Goal: Information Seeking & Learning: Learn about a topic

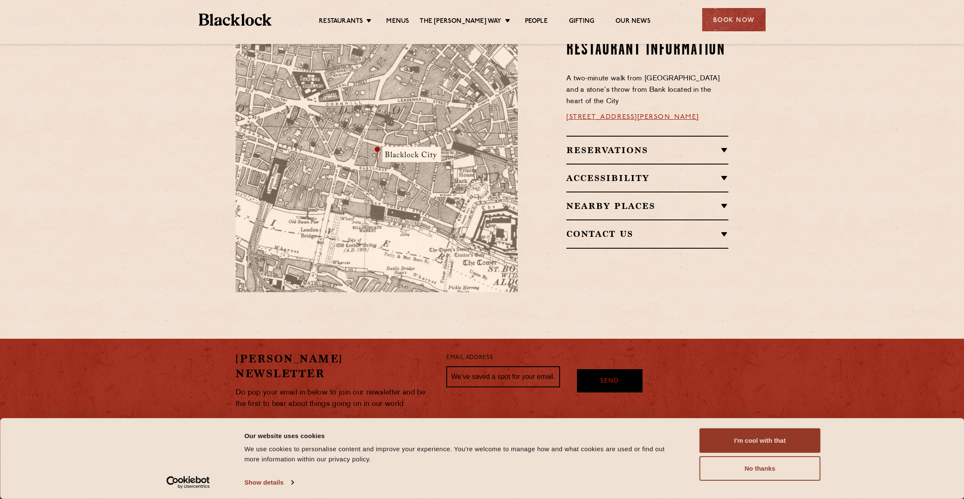
scroll to position [533, 0]
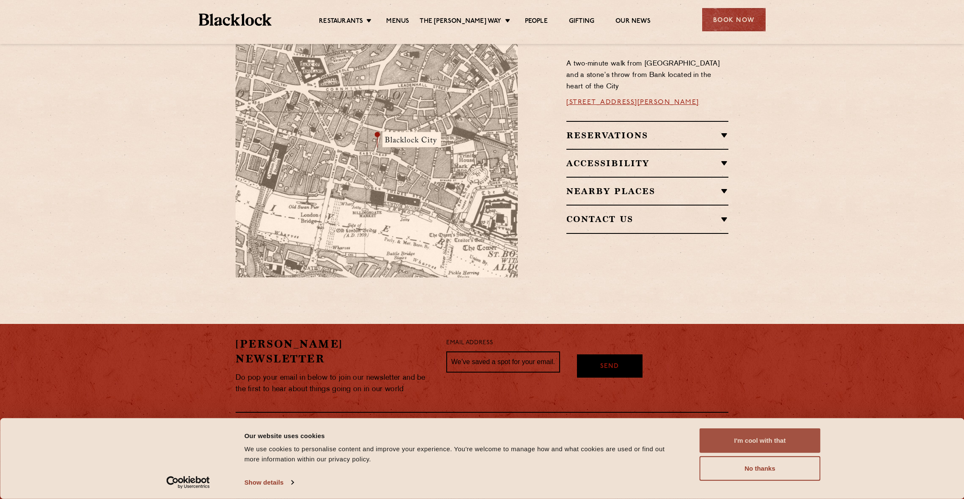
click at [744, 436] on button "I'm cool with that" at bounding box center [759, 440] width 121 height 25
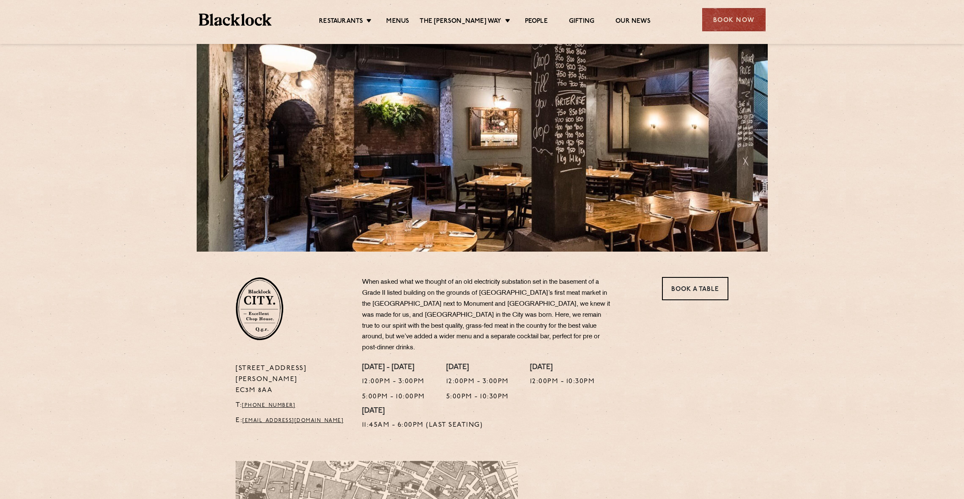
scroll to position [52, 0]
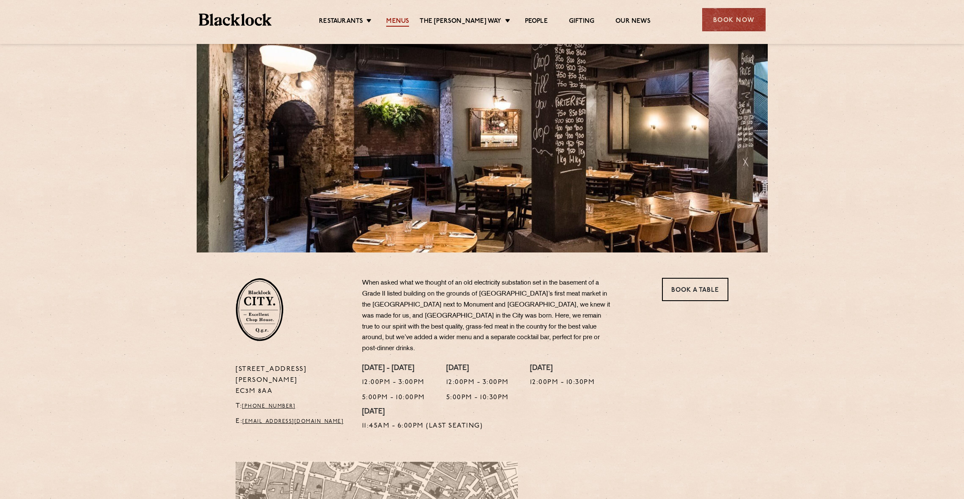
click at [409, 22] on link "Menus" at bounding box center [397, 21] width 23 height 9
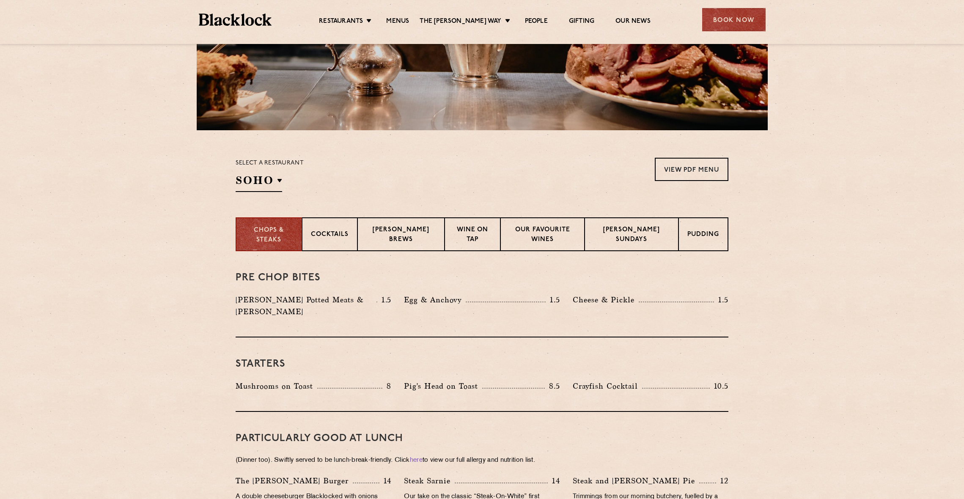
scroll to position [177, 0]
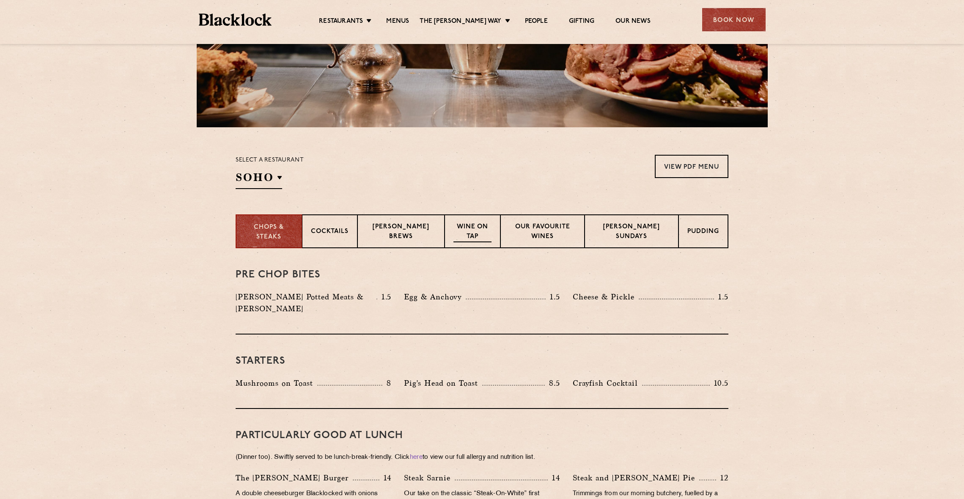
click at [478, 224] on p "Wine on Tap" at bounding box center [472, 232] width 38 height 20
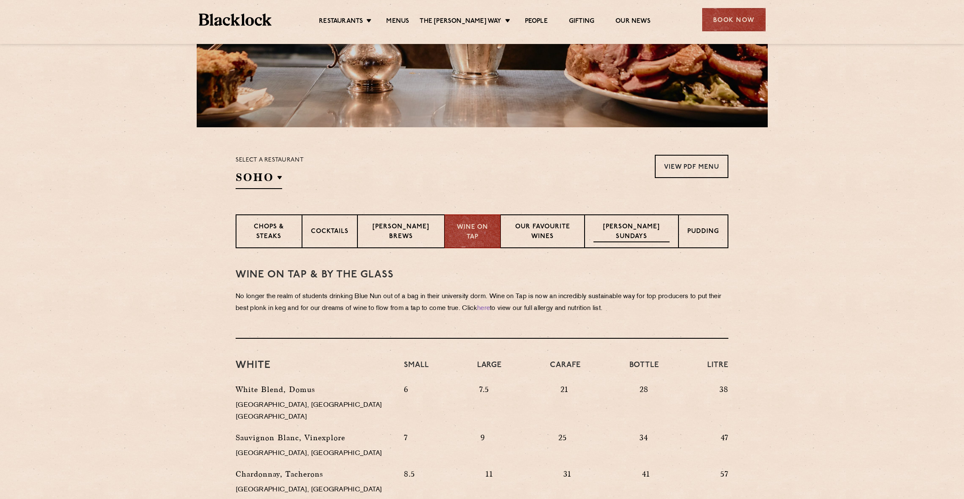
click at [618, 233] on p "Blacklock Sundays" at bounding box center [631, 232] width 76 height 20
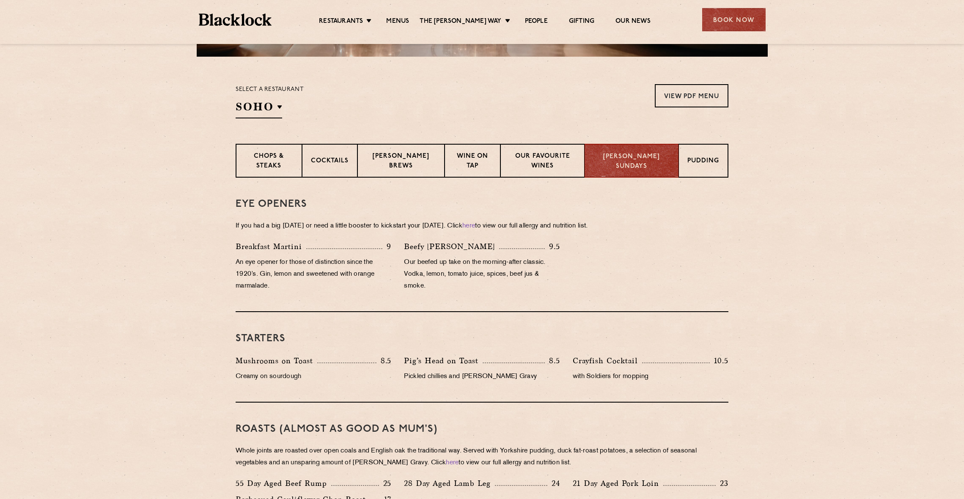
scroll to position [246, 0]
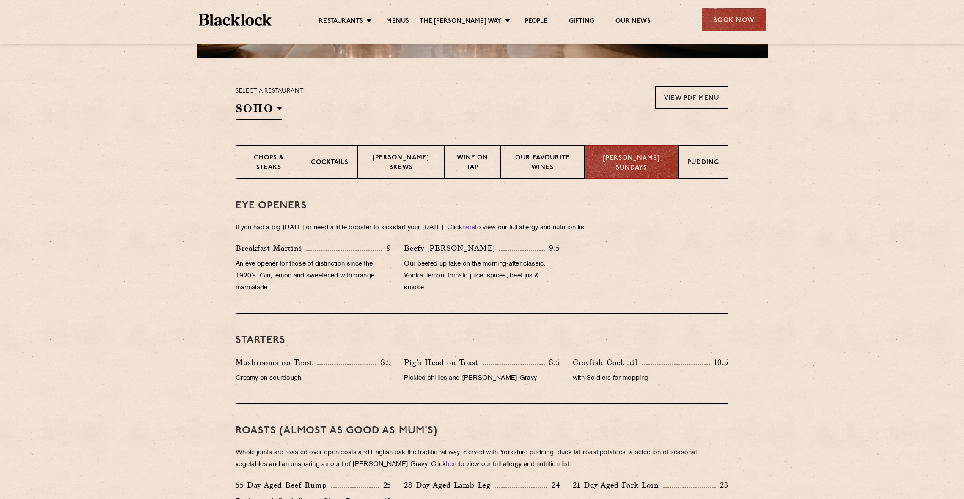
click at [468, 156] on p "Wine on Tap" at bounding box center [472, 163] width 38 height 20
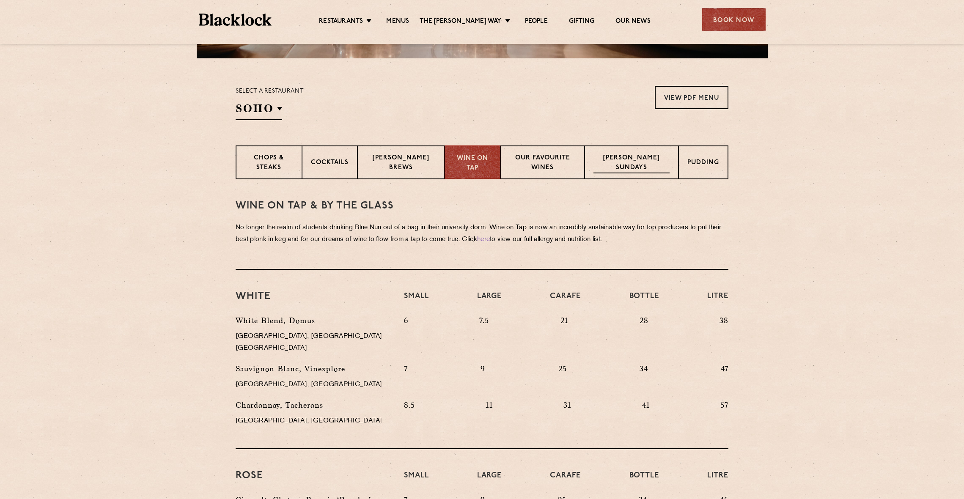
click at [627, 159] on p "Blacklock Sundays" at bounding box center [631, 163] width 76 height 20
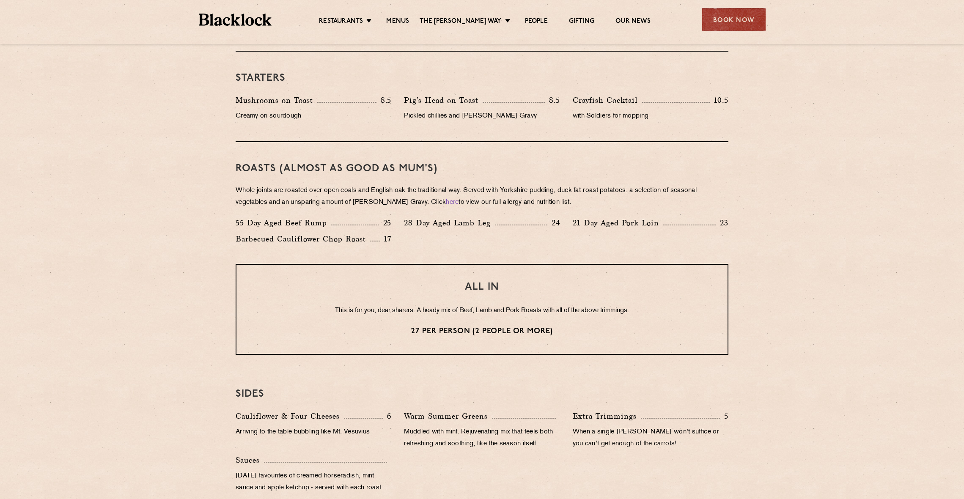
scroll to position [509, 0]
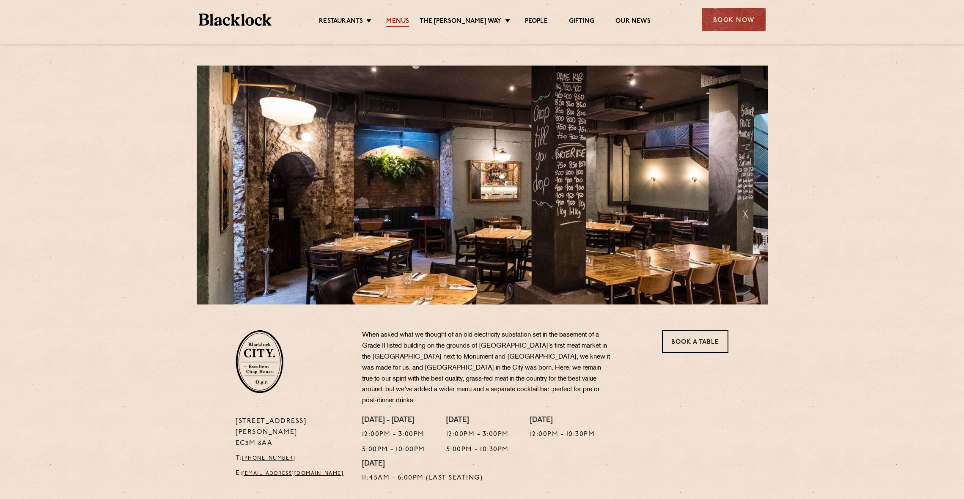
click at [405, 21] on link "Menus" at bounding box center [397, 21] width 23 height 9
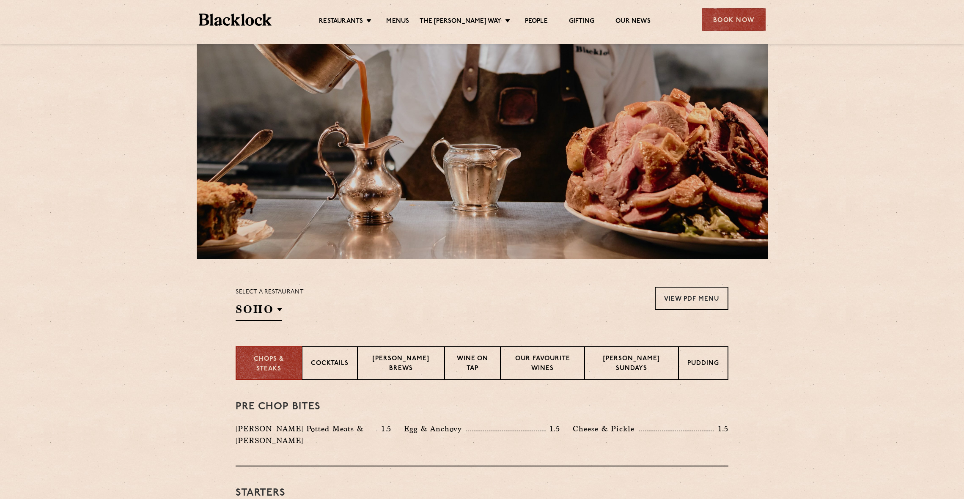
scroll to position [59, 0]
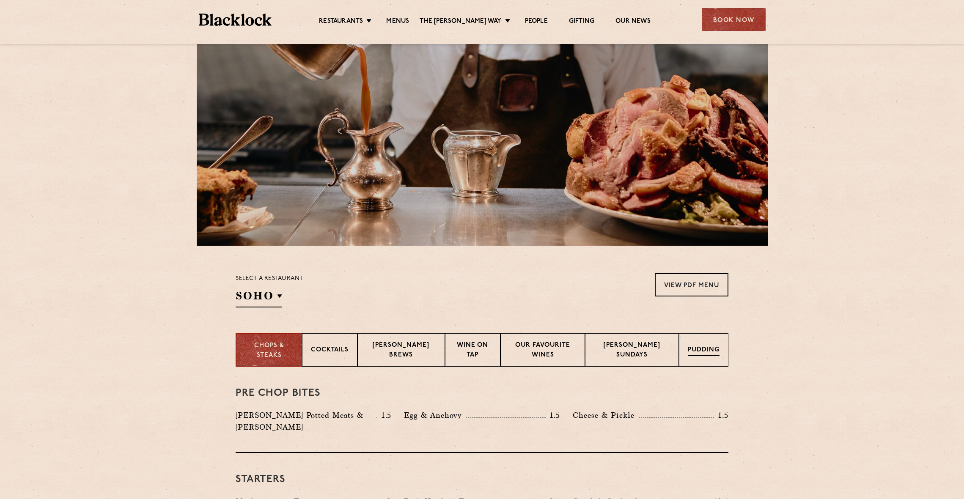
click at [701, 348] on p "Pudding" at bounding box center [704, 350] width 32 height 11
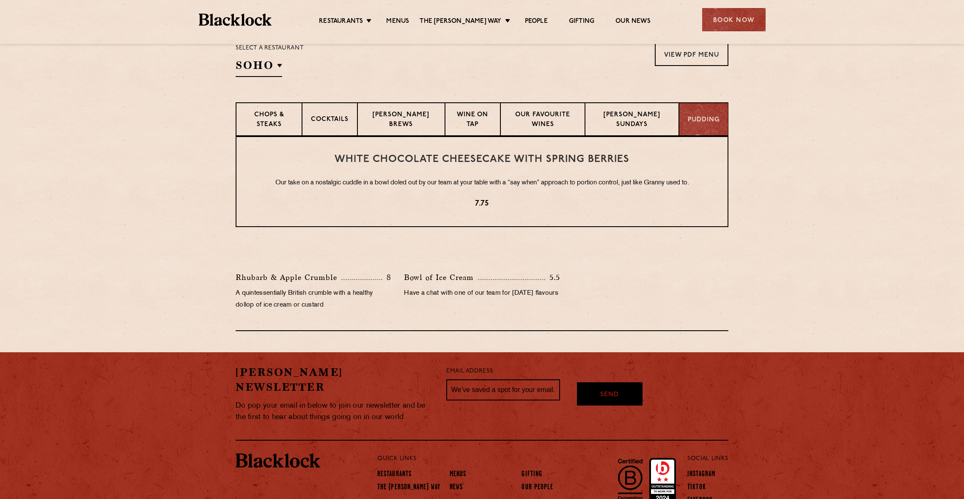
scroll to position [328, 0]
